Goal: Information Seeking & Learning: Learn about a topic

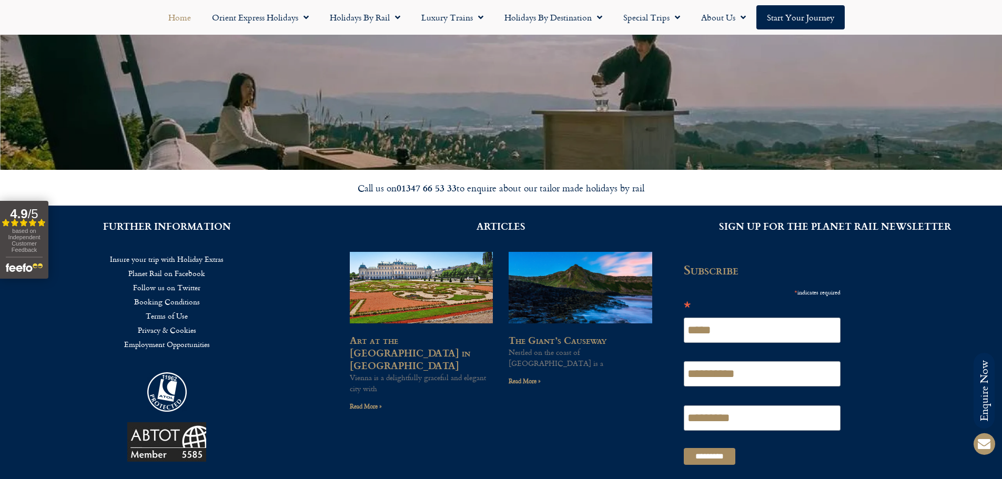
scroll to position [2695, 0]
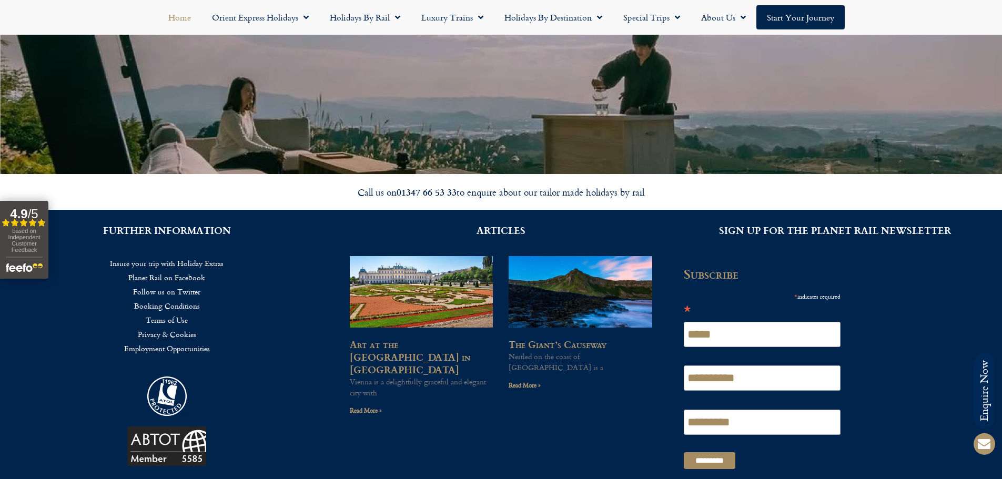
click at [192, 264] on link "Insure your trip with Holiday Extras" at bounding box center [167, 263] width 302 height 14
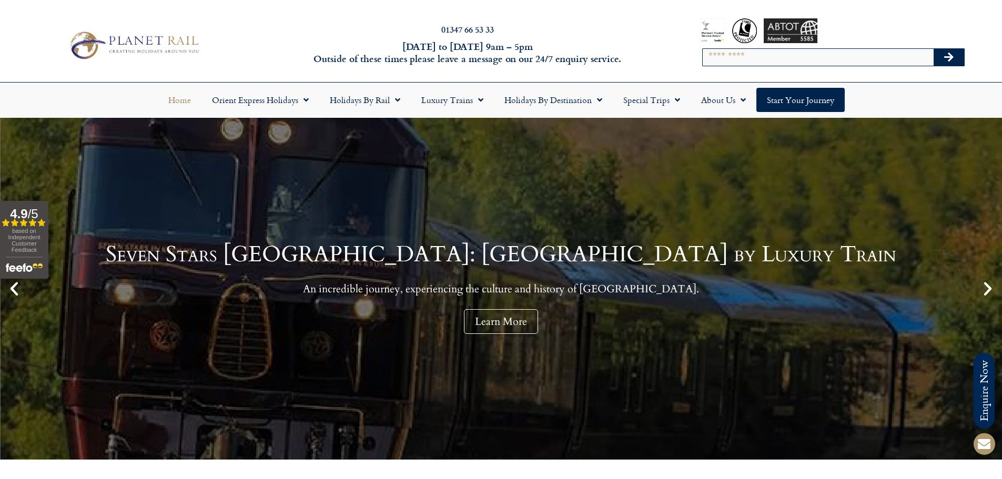
click at [721, 68] on div "Search" at bounding box center [833, 57] width 263 height 28
click at [721, 67] on div "Search" at bounding box center [833, 57] width 263 height 28
drag, startPoint x: 722, startPoint y: 61, endPoint x: 728, endPoint y: 58, distance: 6.6
click at [722, 61] on input "Search" at bounding box center [818, 57] width 231 height 17
type input "********"
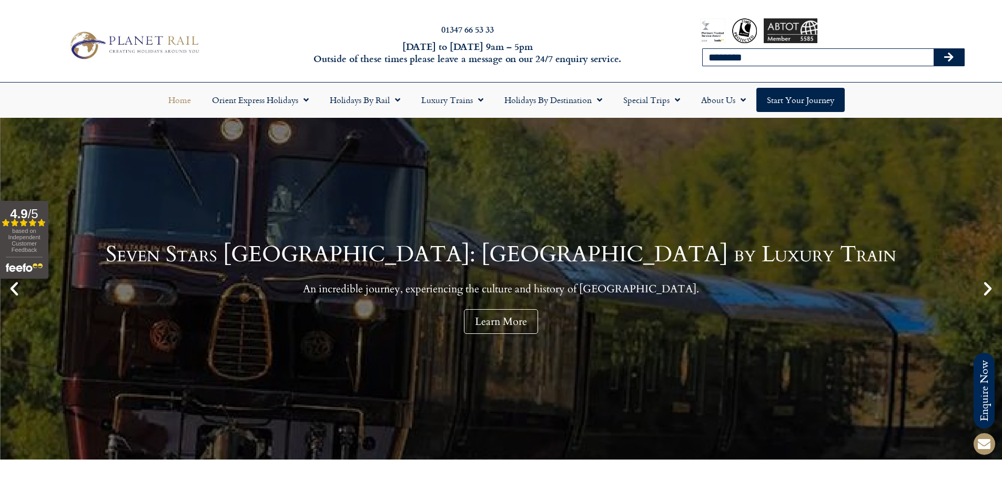
click at [934, 49] on button "Search" at bounding box center [949, 57] width 31 height 17
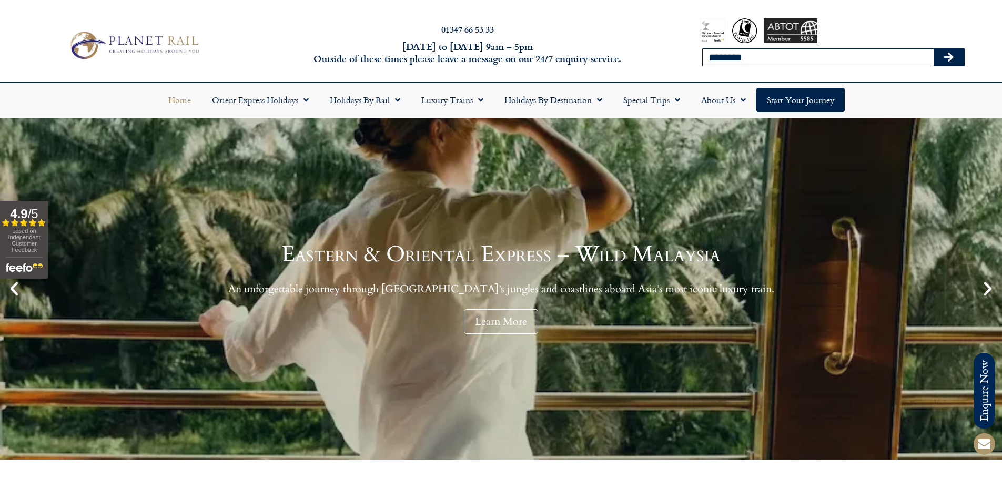
click at [949, 57] on icon "Search" at bounding box center [948, 57] width 9 height 11
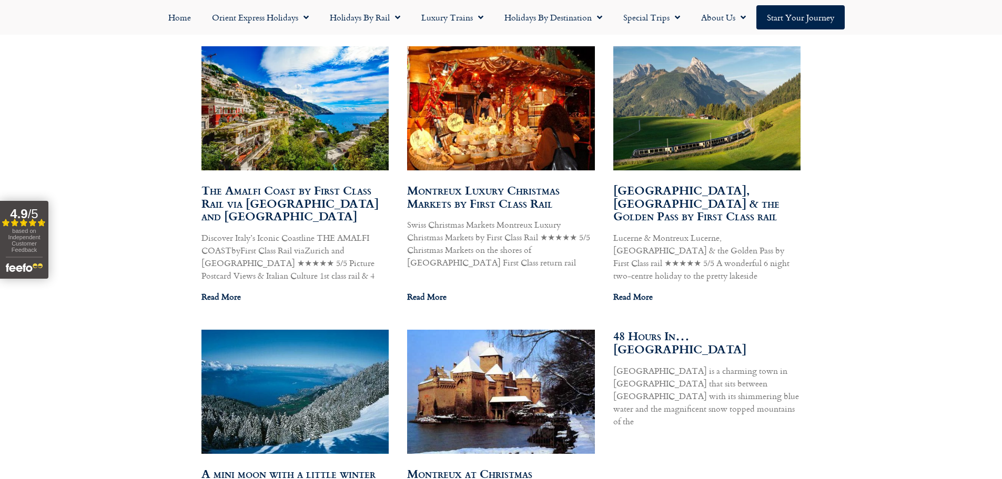
scroll to position [632, 0]
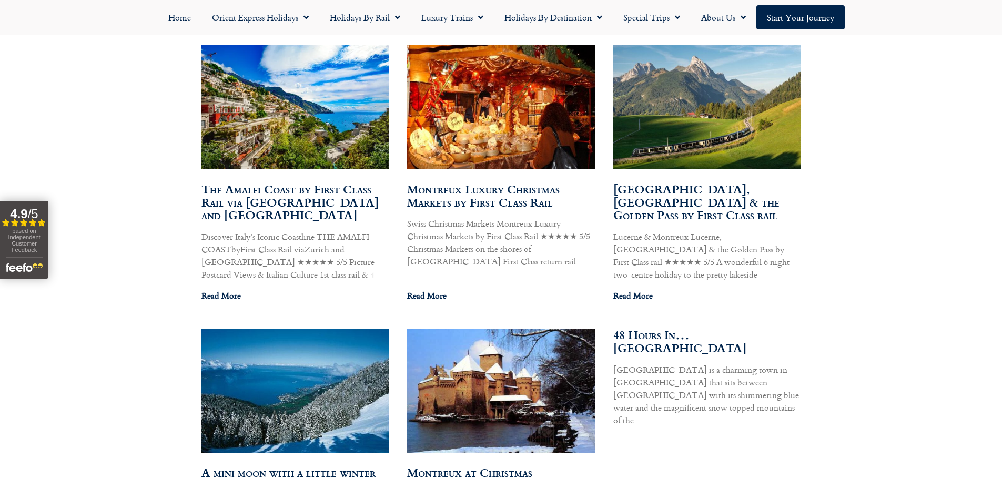
click at [476, 129] on img at bounding box center [501, 107] width 192 height 125
click at [496, 158] on img at bounding box center [501, 107] width 192 height 125
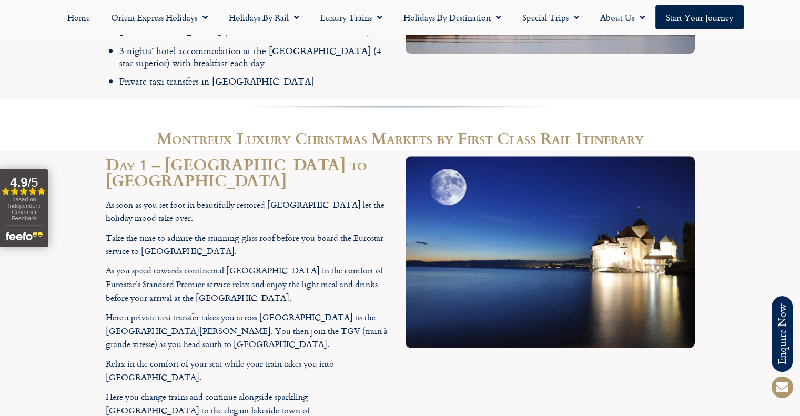
scroll to position [1105, 0]
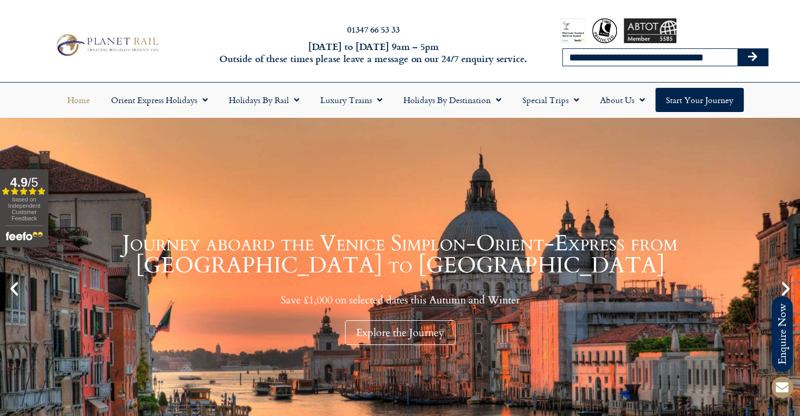
type input "**********"
click at [738, 49] on button "Search" at bounding box center [753, 57] width 31 height 17
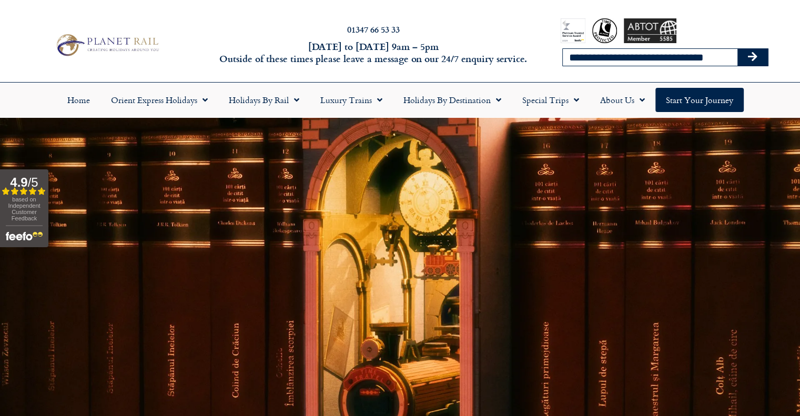
click at [608, 56] on input "**********" at bounding box center [650, 57] width 175 height 17
click at [727, 59] on input "**********" at bounding box center [650, 57] width 175 height 17
click at [645, 52] on input "Search" at bounding box center [650, 57] width 175 height 17
type input "********"
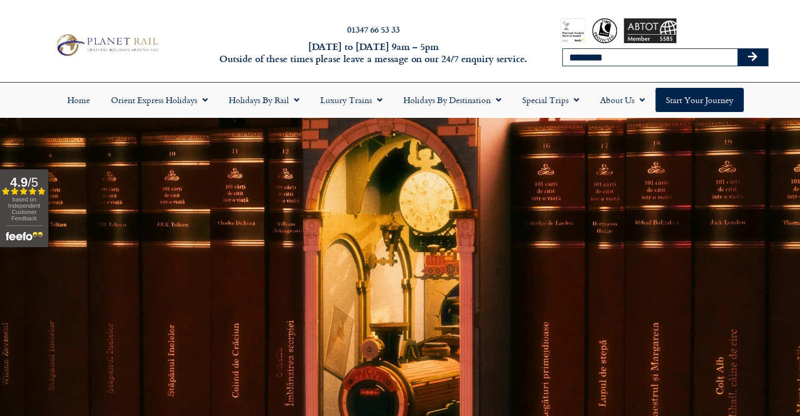
click at [738, 49] on button "Search" at bounding box center [753, 57] width 31 height 17
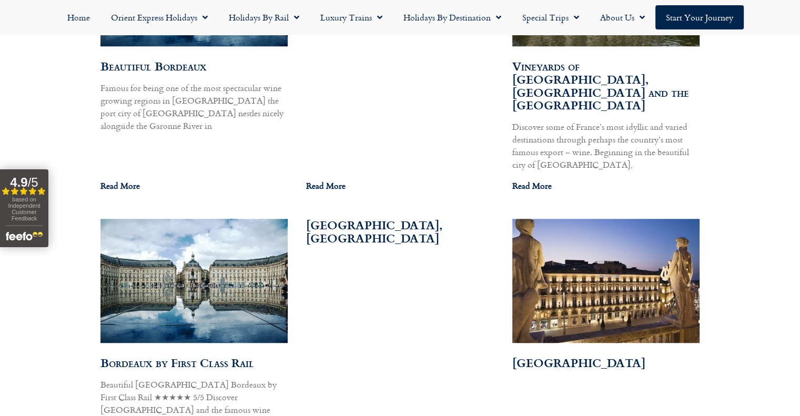
scroll to position [760, 0]
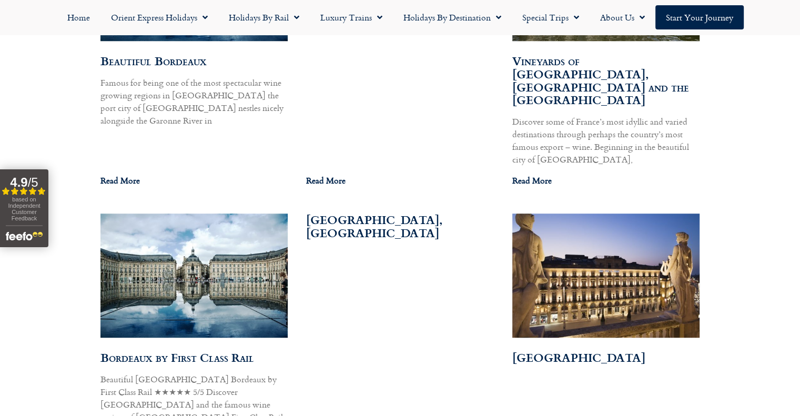
click at [246, 239] on img at bounding box center [193, 276] width 189 height 126
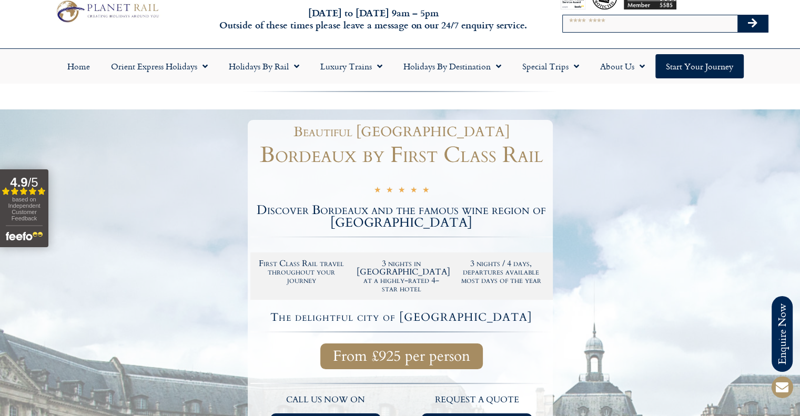
scroll to position [53, 0]
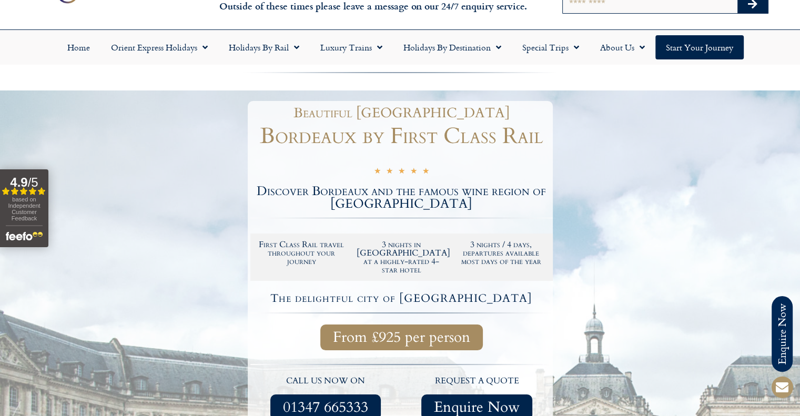
click at [280, 138] on h1 "Bordeaux by First Class Rail" at bounding box center [401, 136] width 302 height 22
copy h1 "[GEOGRAPHIC_DATA]"
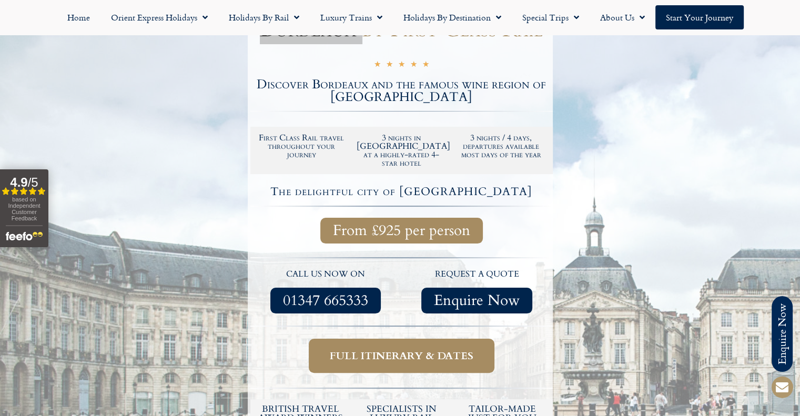
scroll to position [158, 0]
